Goal: Check status

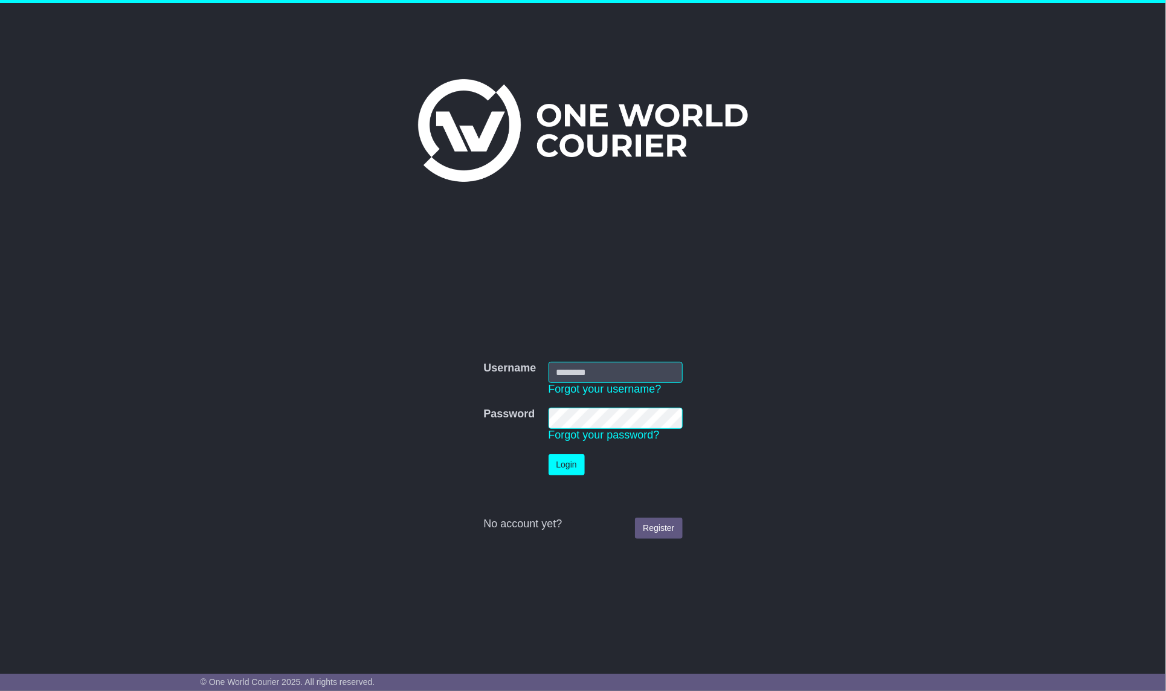
click at [0, 690] on nordpass-portal at bounding box center [0, 691] width 0 height 0
type input "**********"
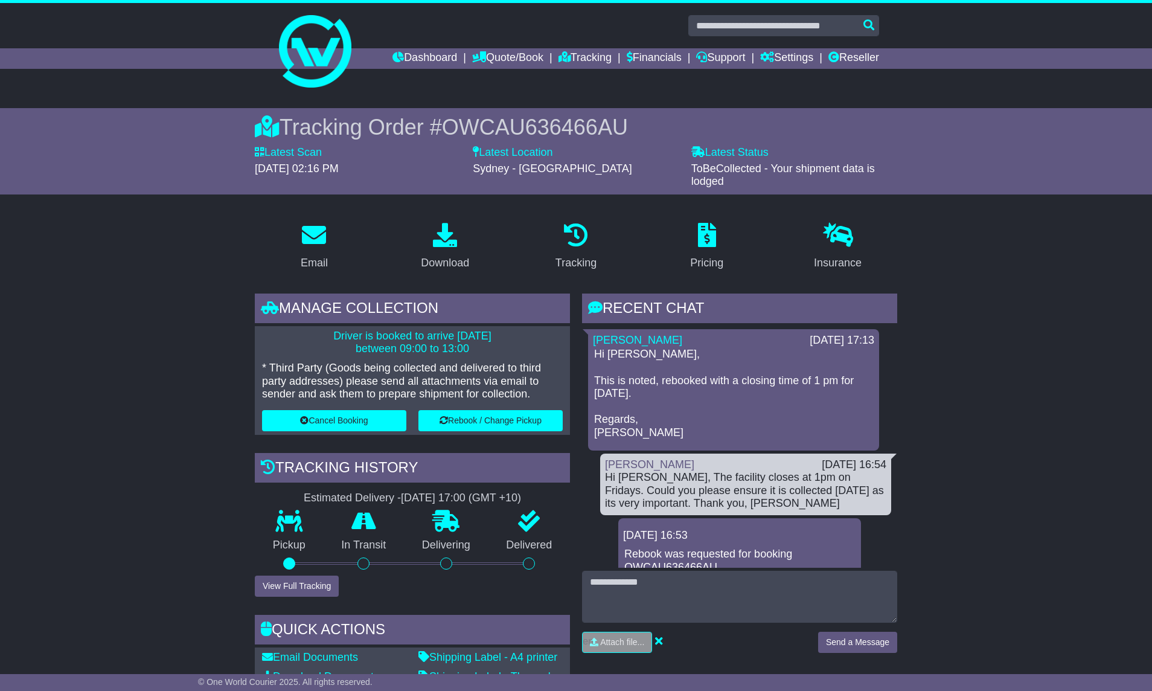
click at [400, 58] on link "Dashboard" at bounding box center [425, 58] width 65 height 21
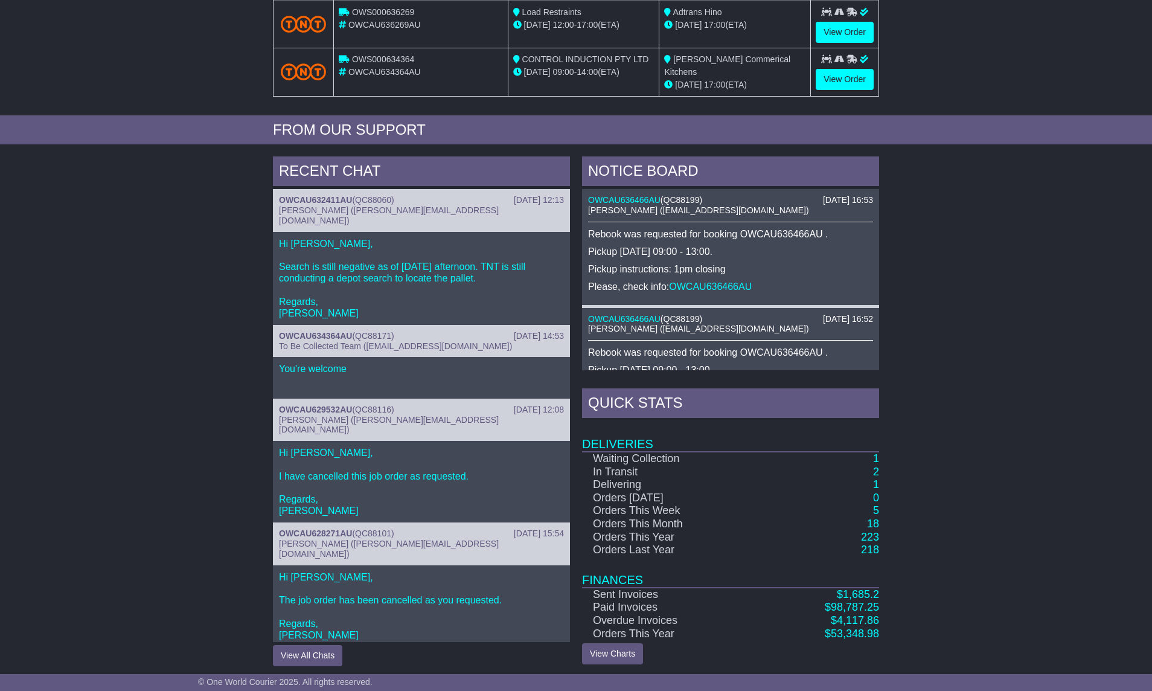
scroll to position [367, 0]
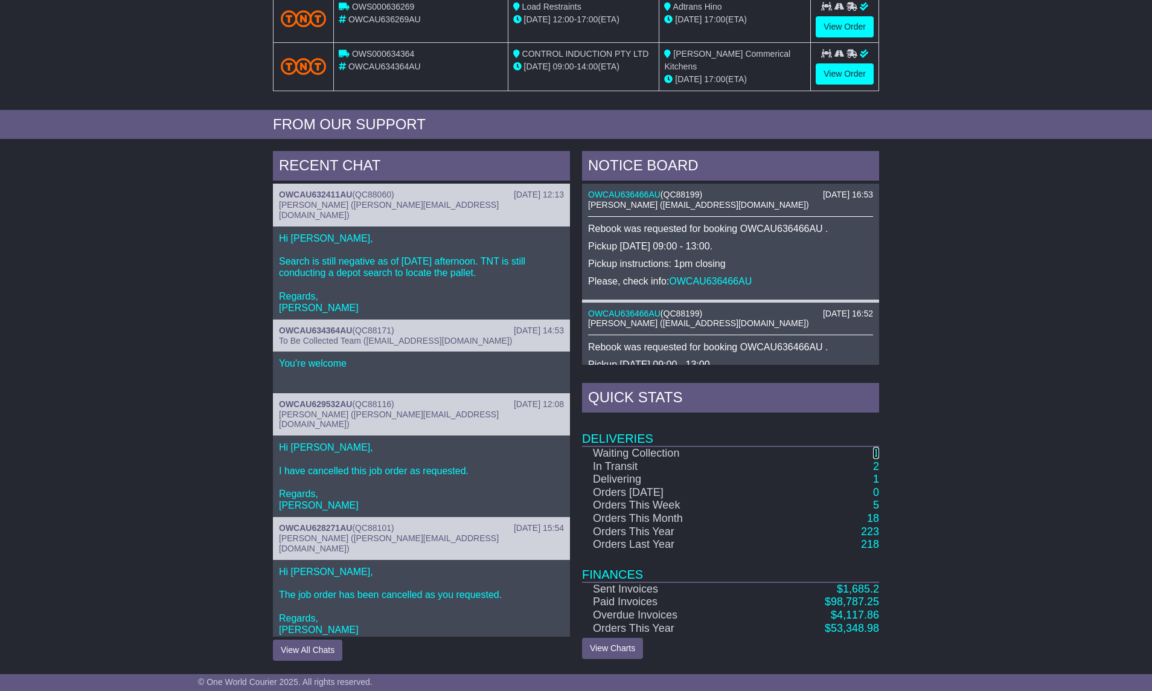
click at [876, 453] on link "1" at bounding box center [876, 453] width 6 height 12
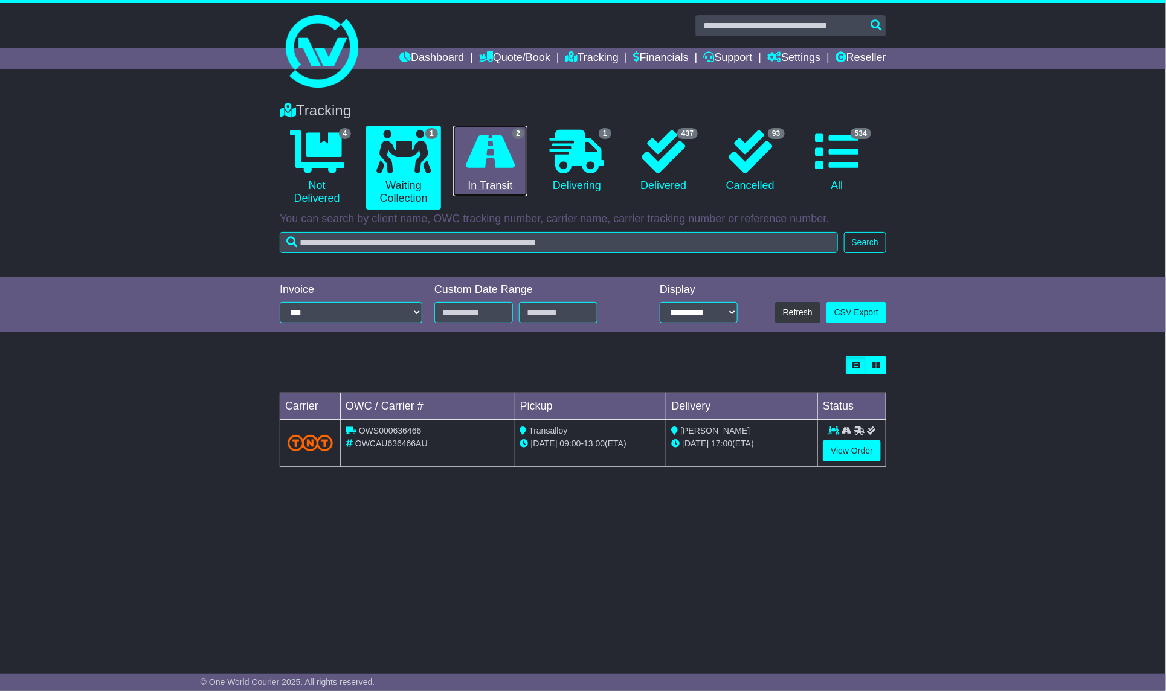
click at [480, 149] on icon at bounding box center [490, 151] width 49 height 43
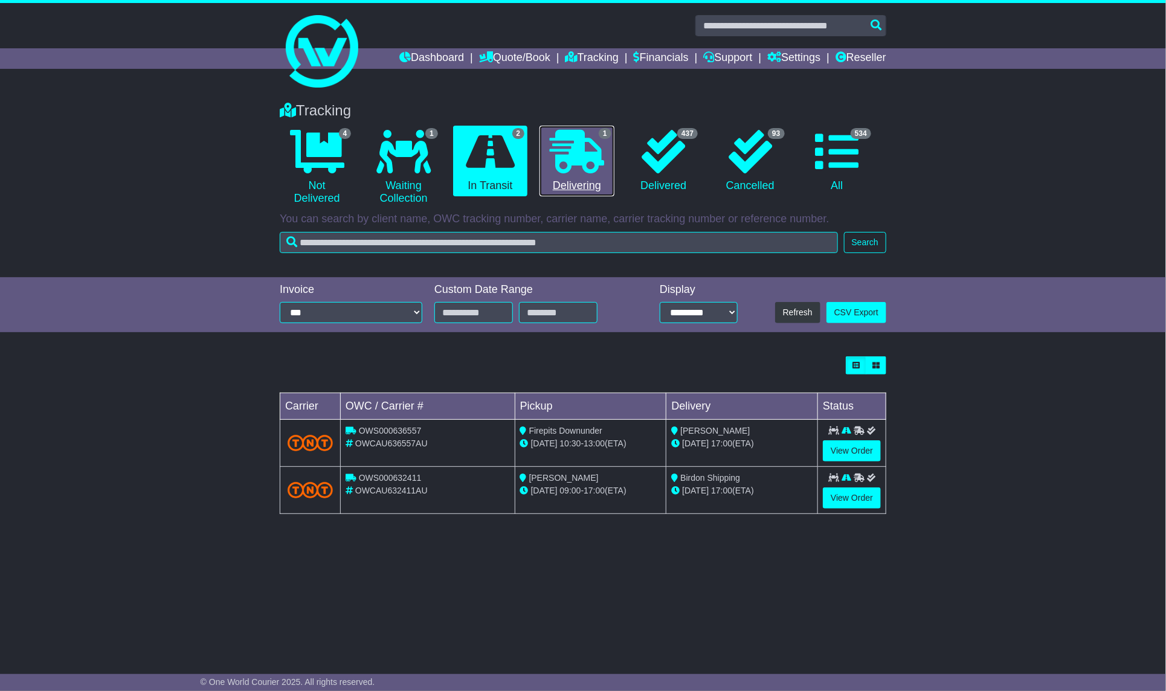
click at [560, 150] on icon at bounding box center [577, 151] width 54 height 43
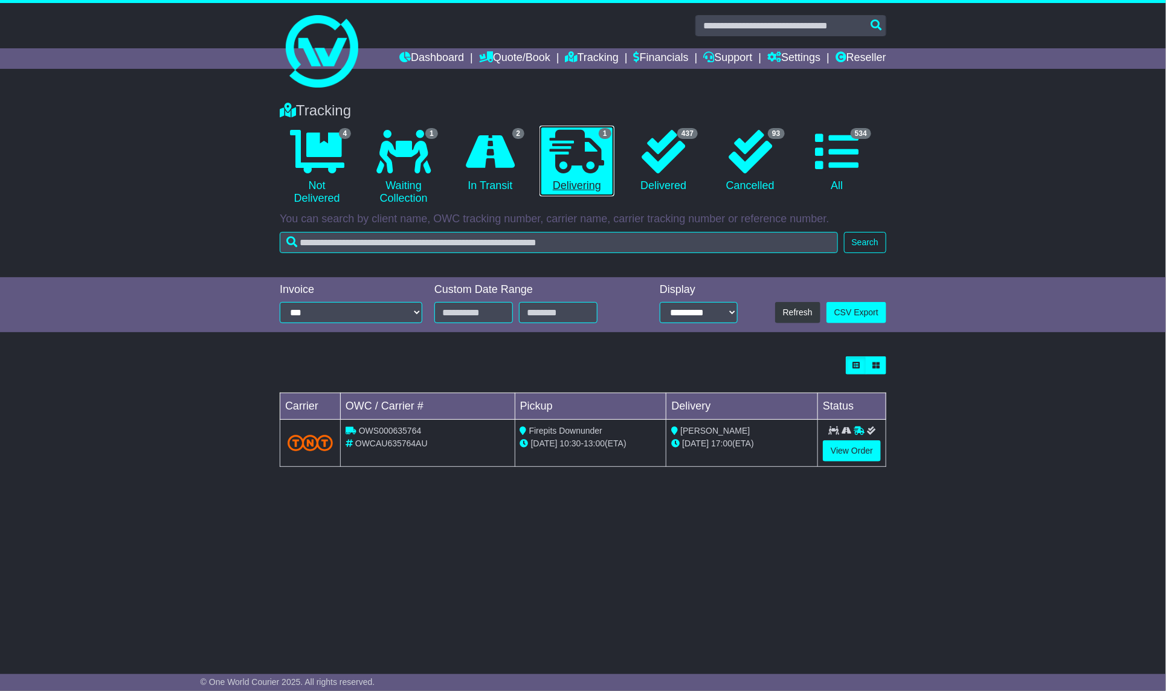
click at [582, 151] on icon at bounding box center [577, 151] width 54 height 43
click at [515, 158] on icon at bounding box center [490, 151] width 49 height 43
